Goal: Share content: Share content

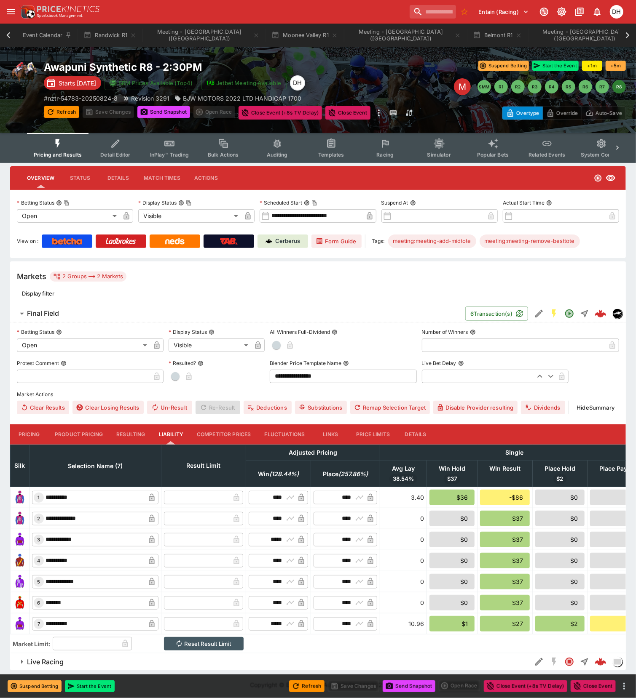
scroll to position [0, 193]
click at [6, 34] on icon at bounding box center [9, 35] width 12 height 12
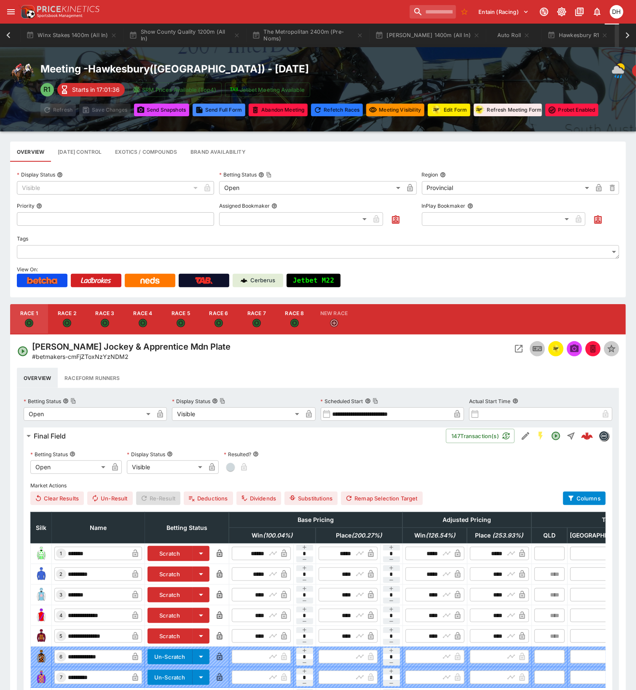
click at [6, 34] on icon at bounding box center [9, 35] width 12 height 12
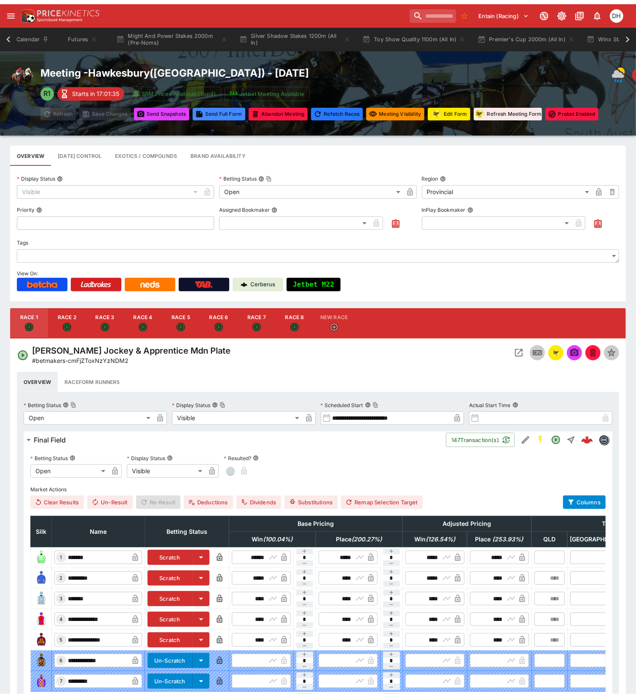
scroll to position [0, 5]
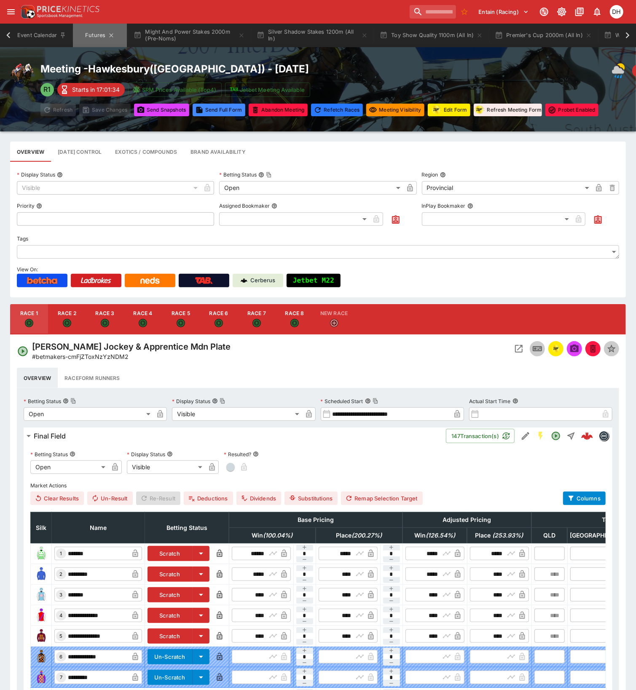
click at [100, 39] on button "Futures" at bounding box center [100, 36] width 54 height 24
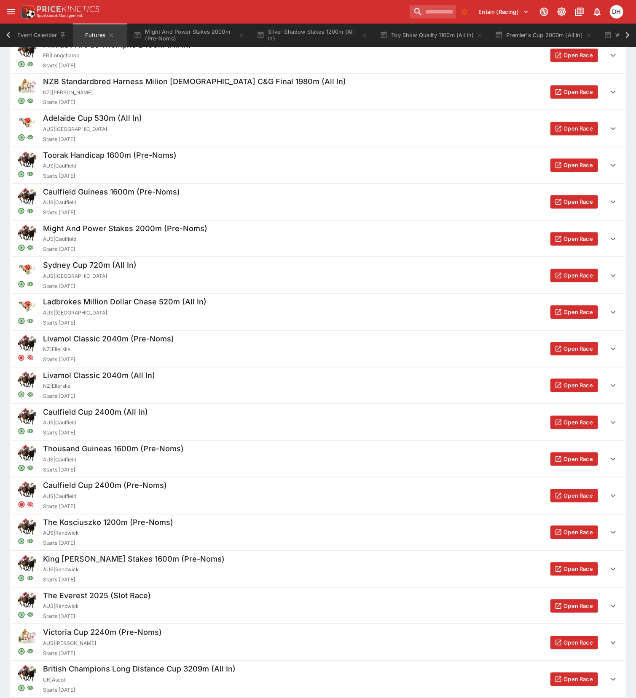
scroll to position [2836, 0]
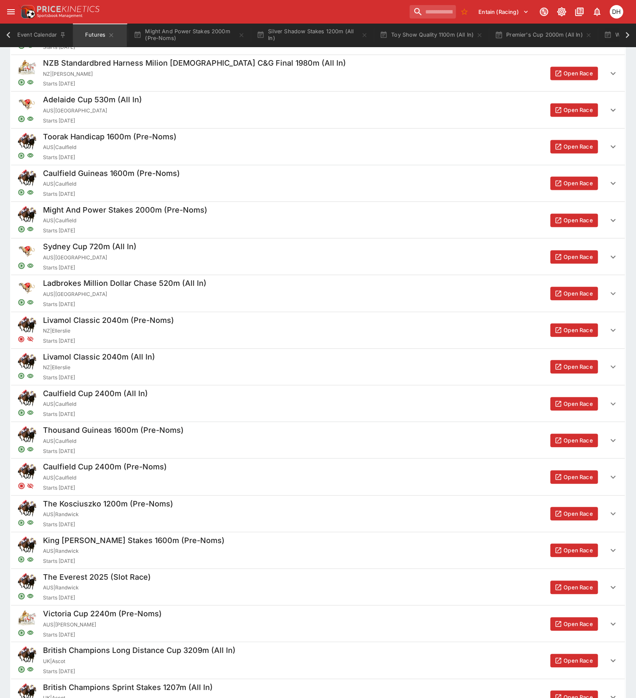
click at [575, 519] on button "Open Race" at bounding box center [574, 514] width 48 height 13
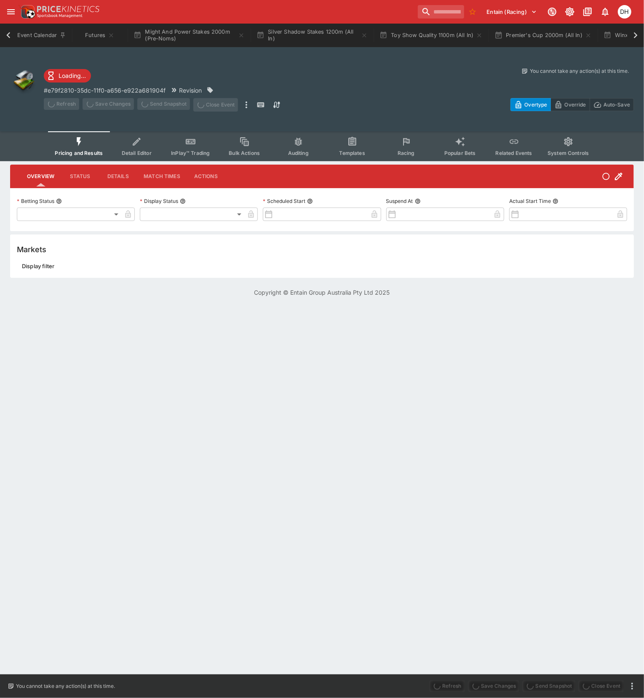
type input "**********"
type input "*******"
type input "**********"
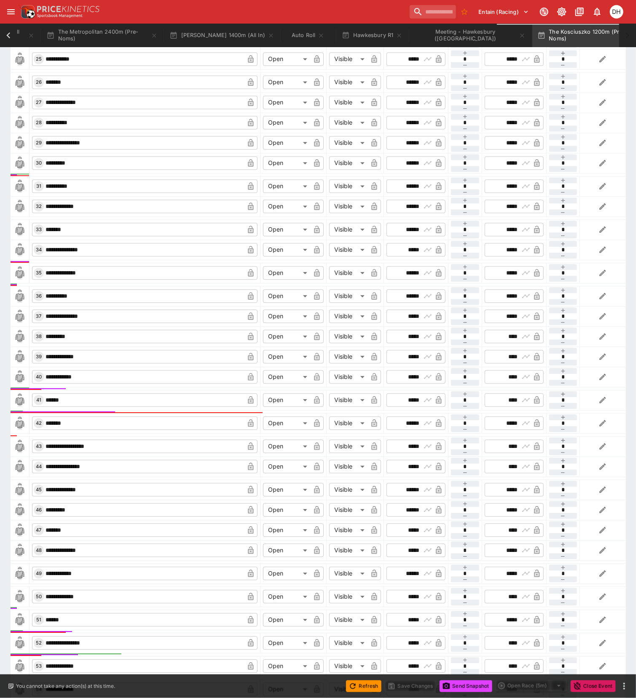
scroll to position [1087, 0]
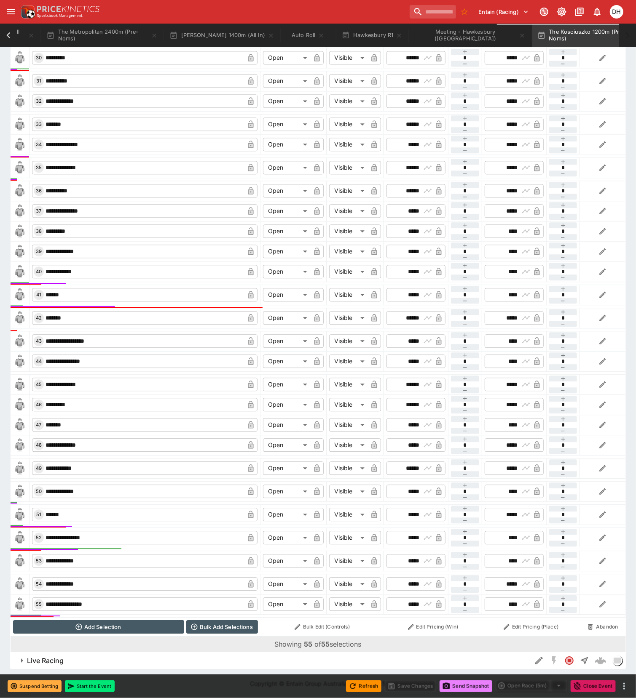
click at [460, 688] on button "Send Snapshot" at bounding box center [465, 687] width 53 height 12
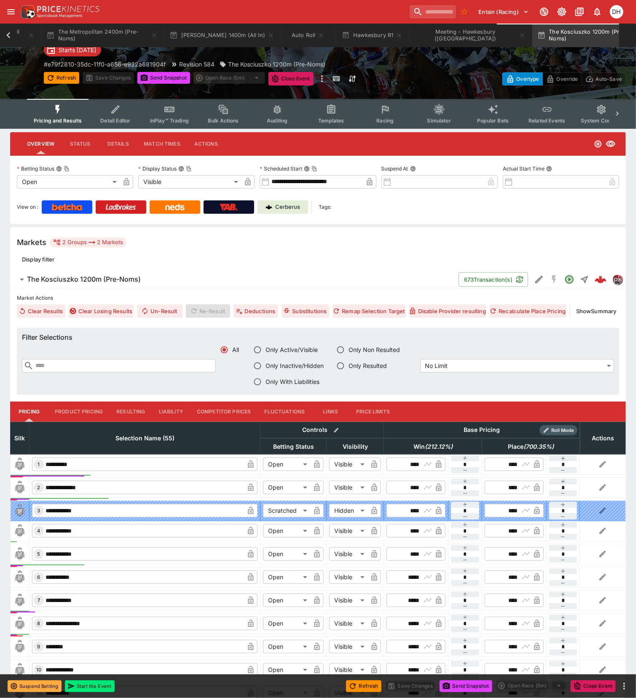
scroll to position [0, 0]
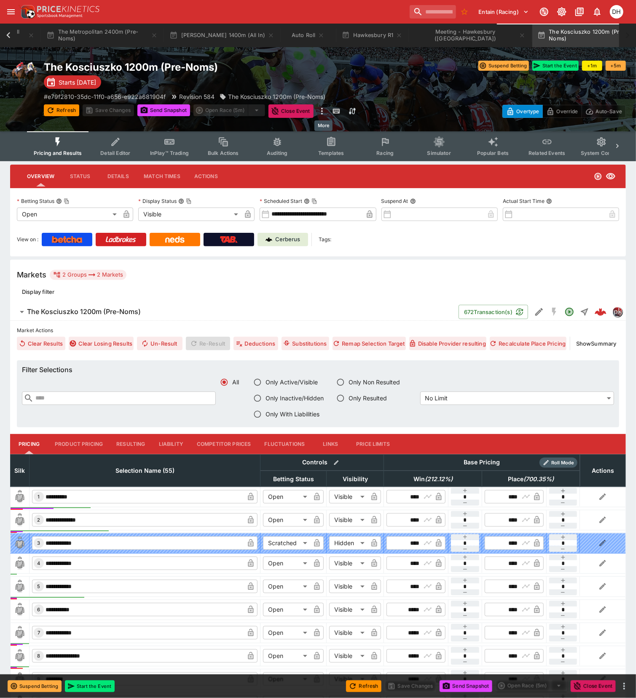
click at [321, 114] on icon "more" at bounding box center [322, 111] width 10 height 10
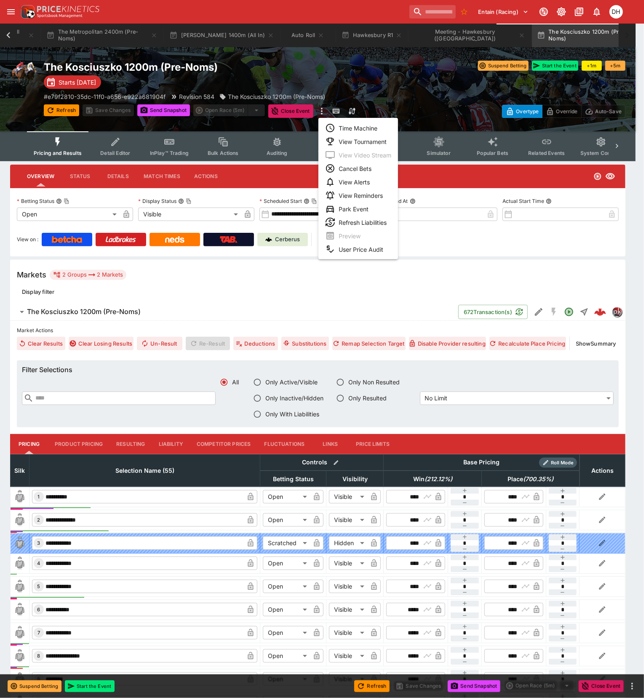
click at [387, 73] on div at bounding box center [322, 349] width 644 height 698
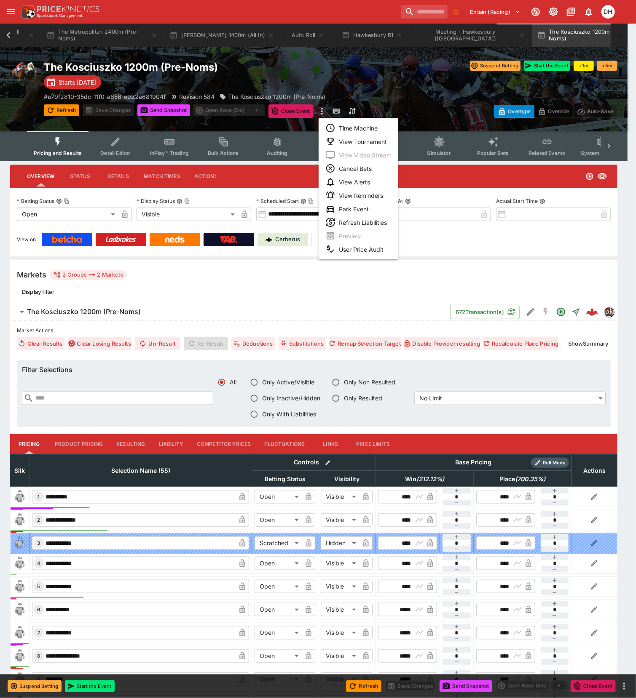
scroll to position [0, 781]
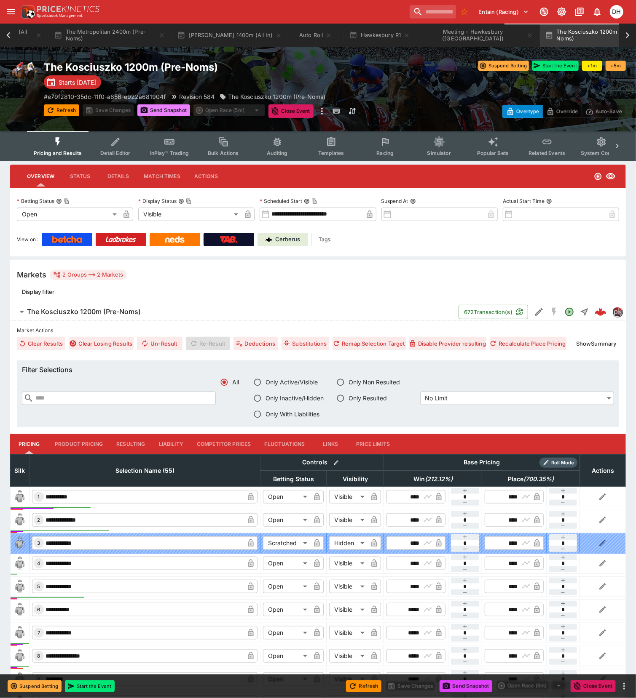
click at [156, 107] on button "Send Snapshot" at bounding box center [163, 110] width 53 height 12
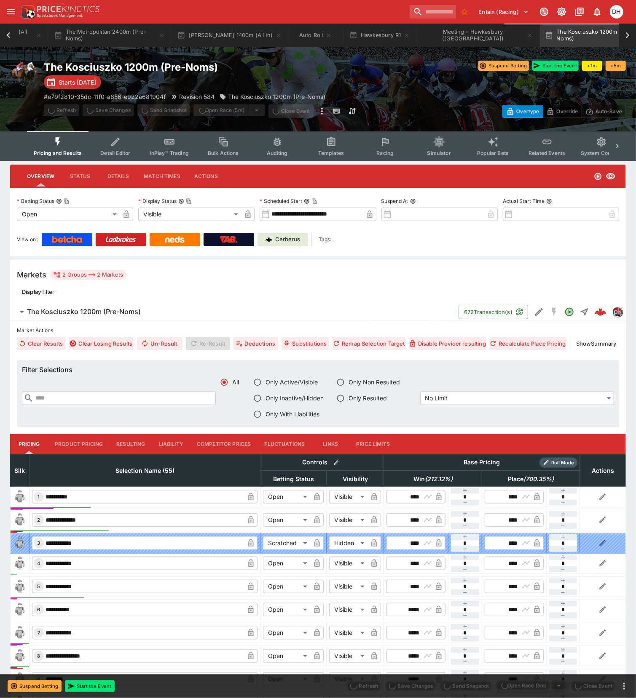
click at [163, 110] on span "Send Snapshot" at bounding box center [163, 110] width 53 height 13
click at [160, 108] on button "Send Snapshot" at bounding box center [163, 110] width 53 height 12
click at [160, 108] on span "Send Snapshot" at bounding box center [163, 110] width 53 height 13
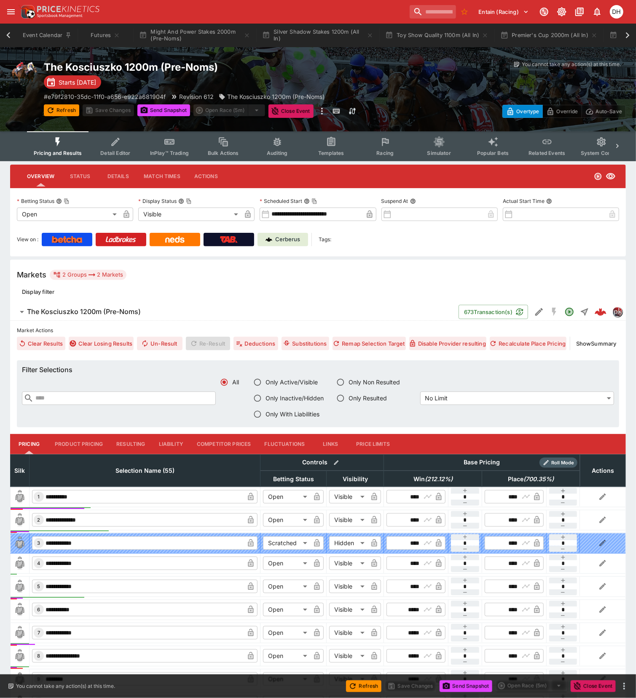
scroll to position [0, 781]
